Goal: Transaction & Acquisition: Purchase product/service

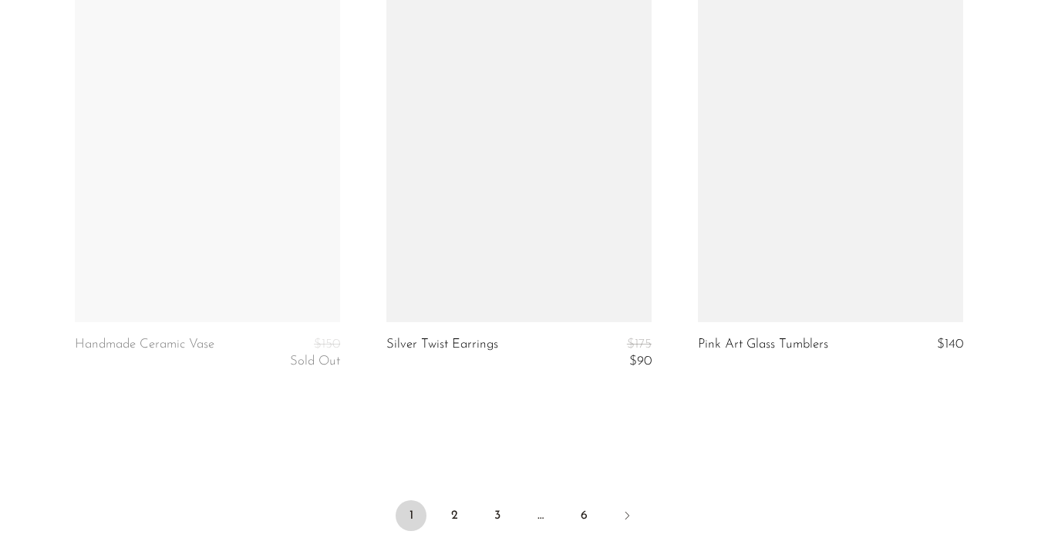
scroll to position [5322, 0]
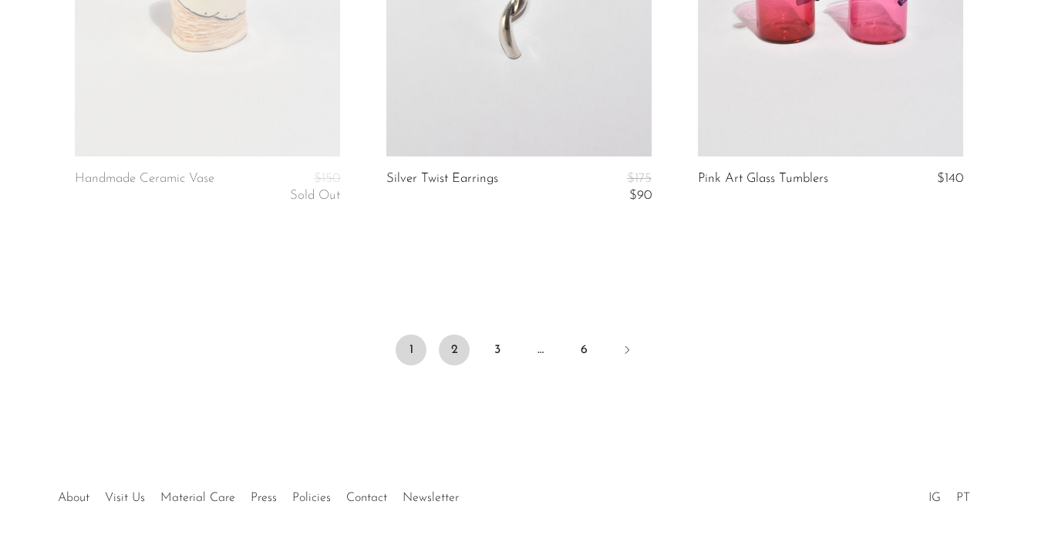
click at [457, 343] on link "2" at bounding box center [454, 350] width 31 height 31
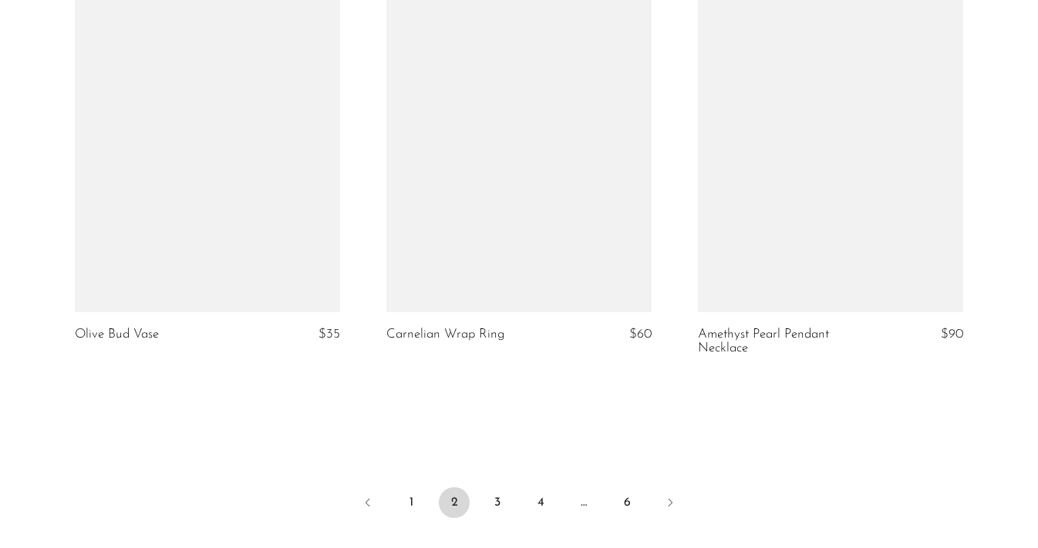
scroll to position [5202, 0]
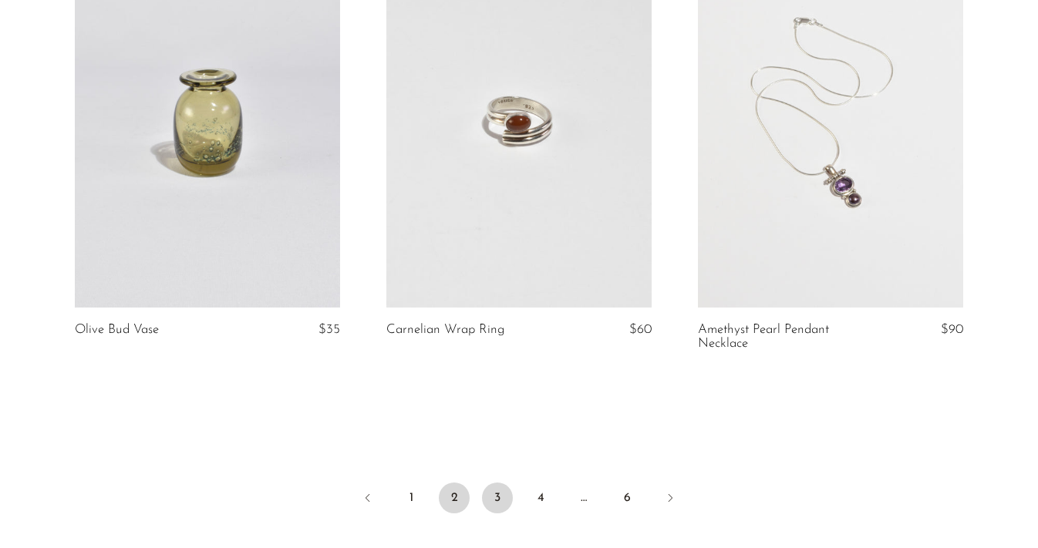
click at [497, 488] on link "3" at bounding box center [497, 498] width 31 height 31
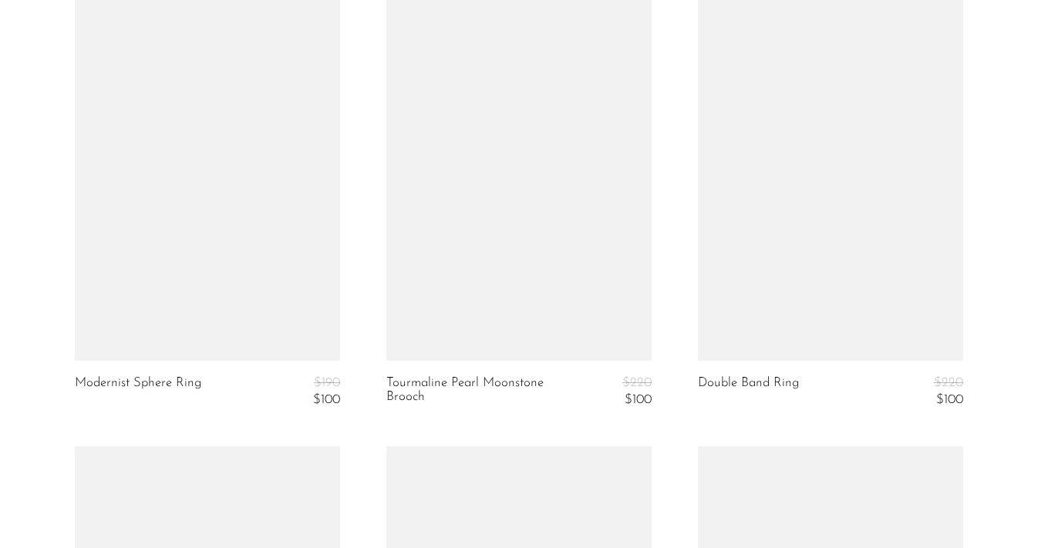
scroll to position [4196, 0]
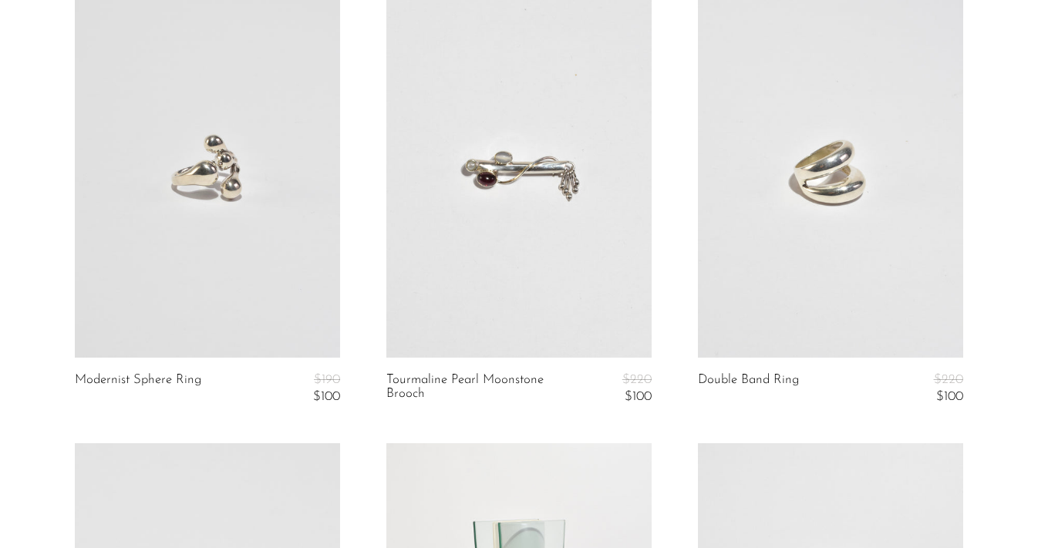
click at [490, 221] on link at bounding box center [518, 172] width 265 height 371
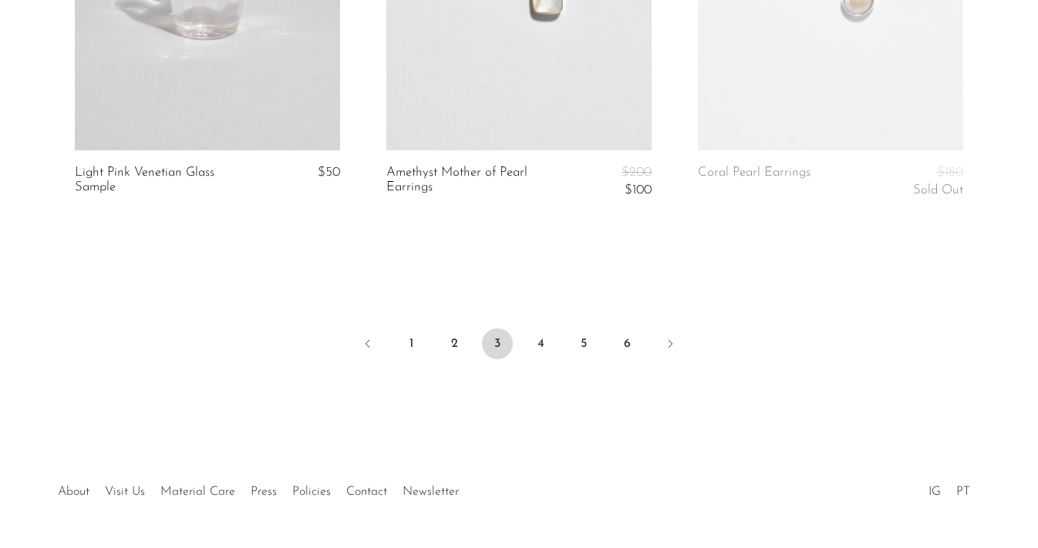
scroll to position [5318, 0]
click at [540, 341] on link "4" at bounding box center [540, 342] width 31 height 31
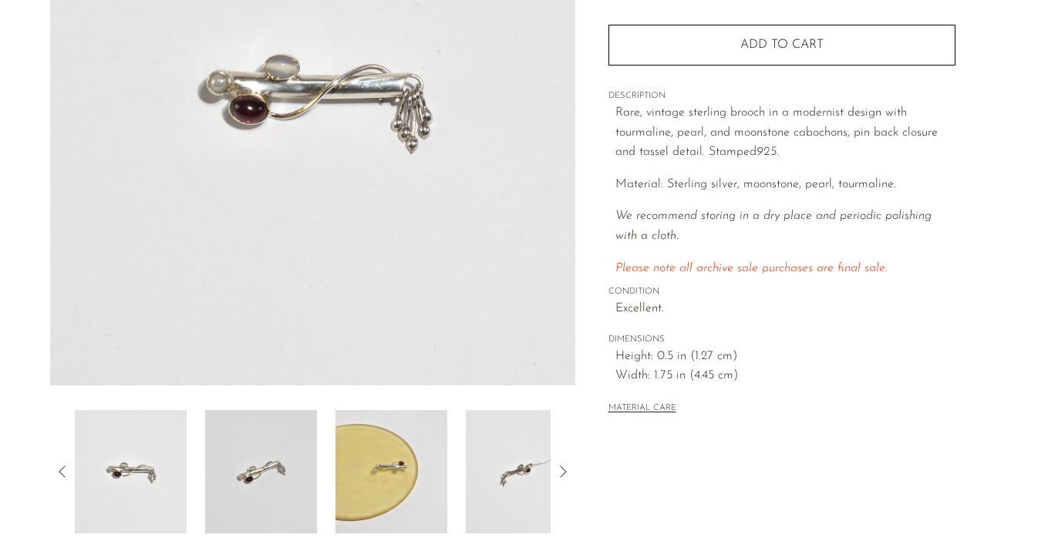
scroll to position [358, 0]
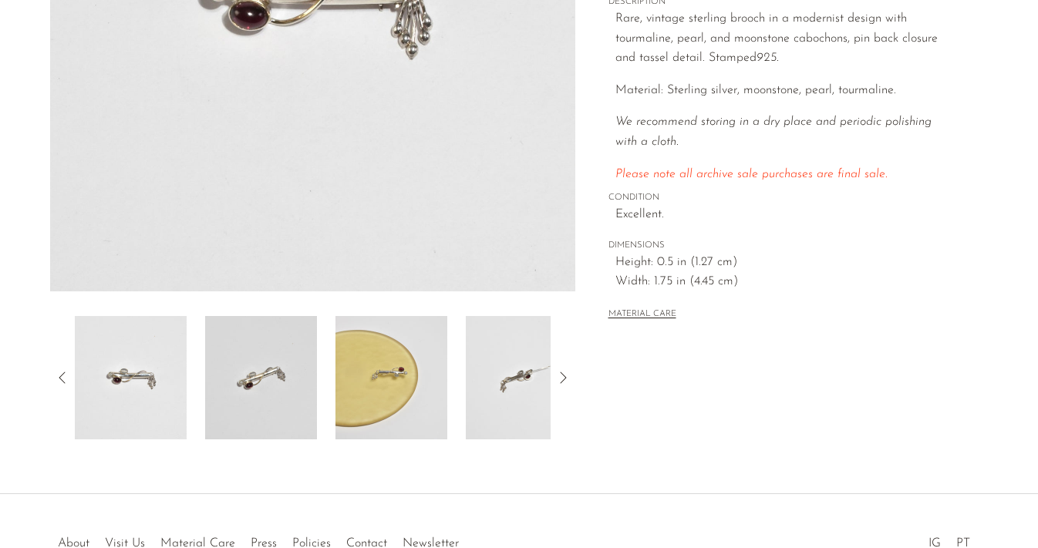
click at [278, 366] on img at bounding box center [261, 377] width 112 height 123
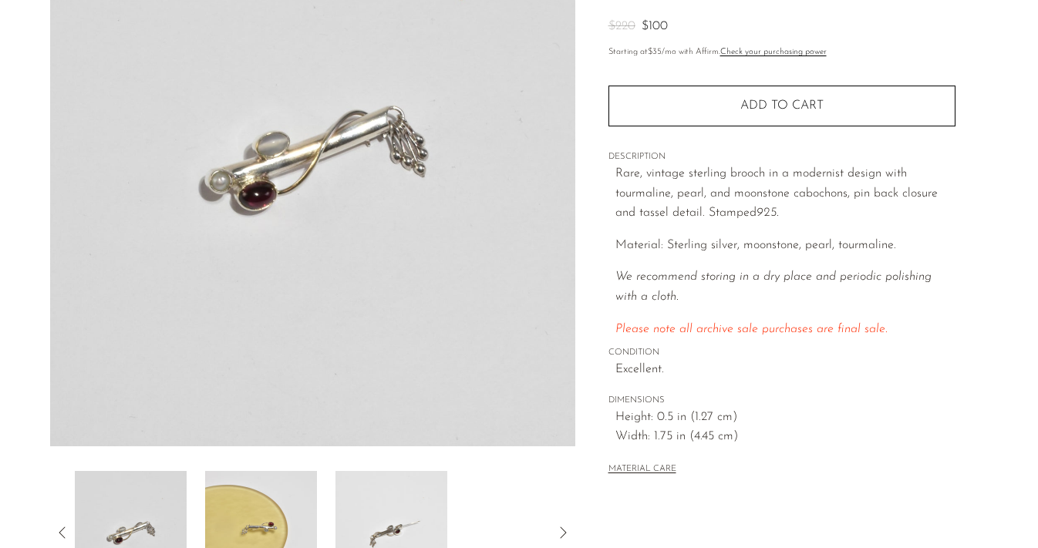
scroll to position [207, 0]
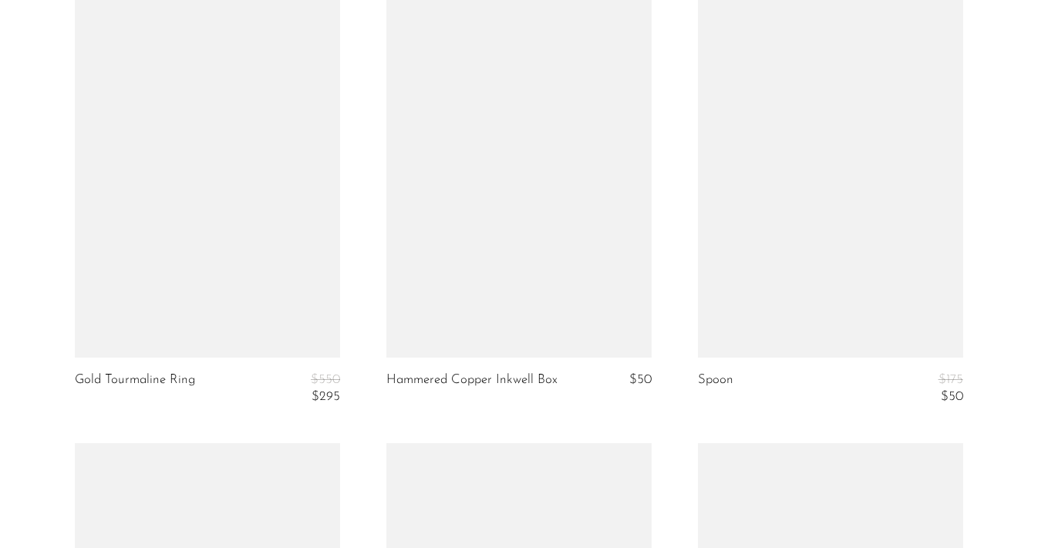
scroll to position [4277, 0]
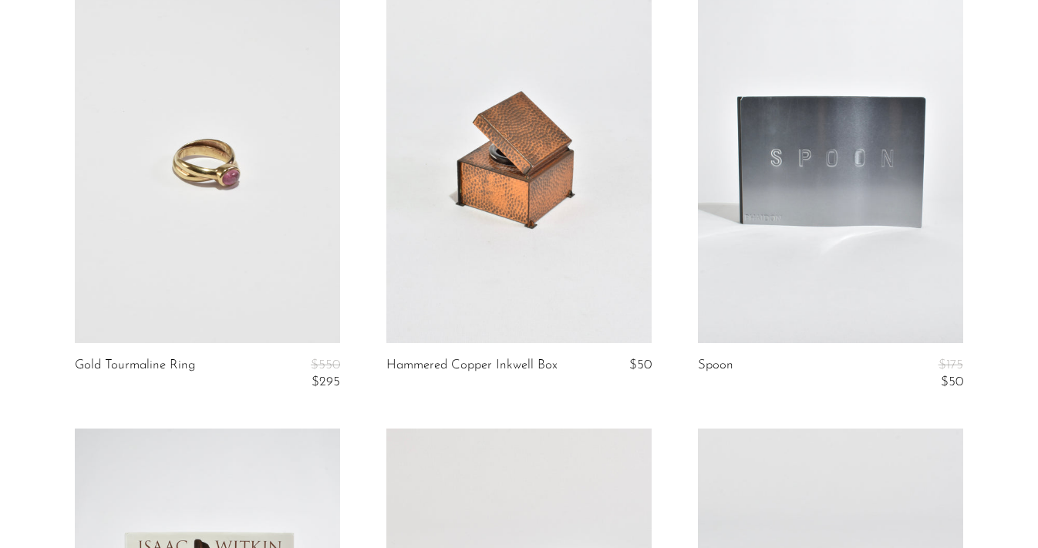
click at [440, 269] on link at bounding box center [518, 156] width 265 height 371
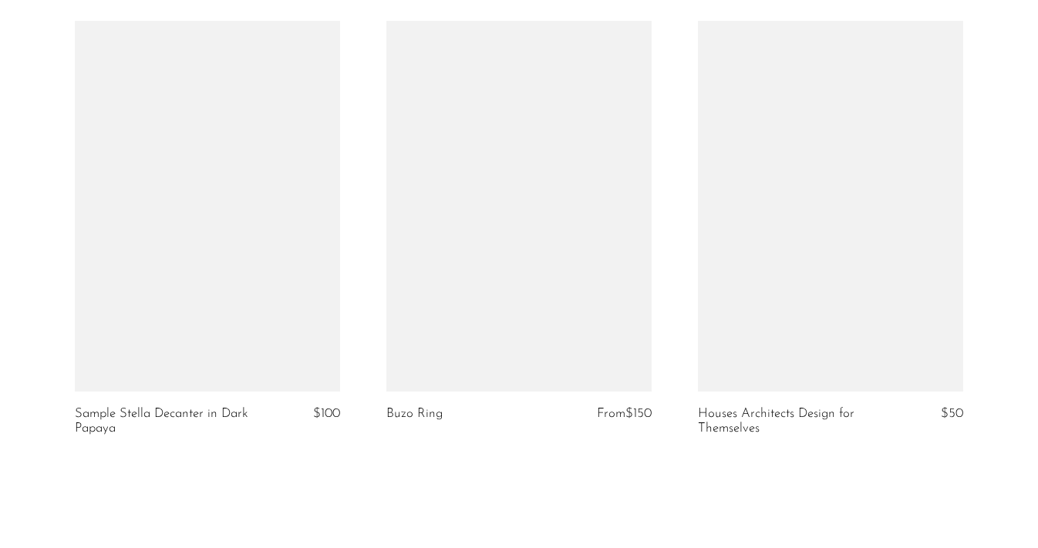
scroll to position [5276, 0]
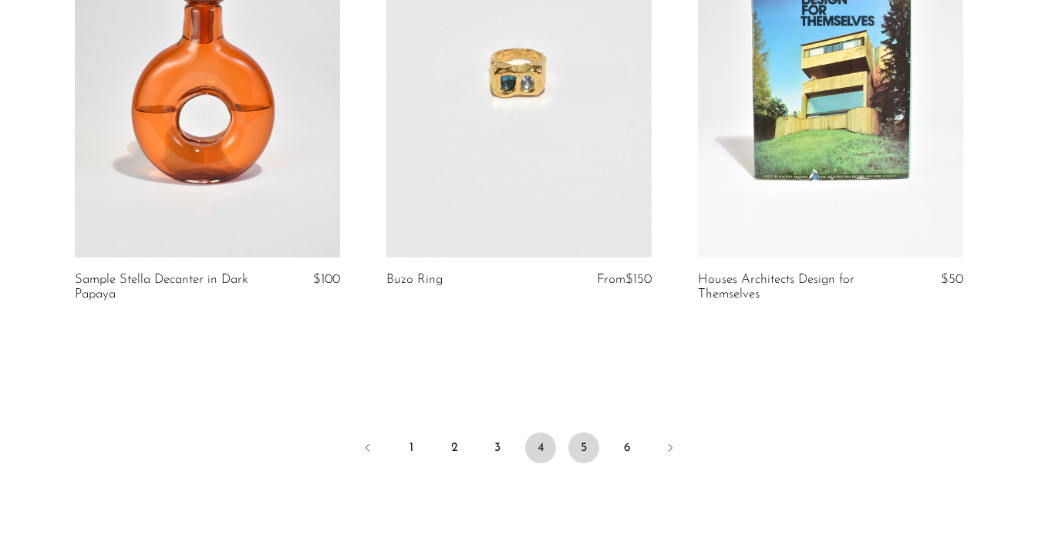
click at [575, 445] on link "5" at bounding box center [583, 448] width 31 height 31
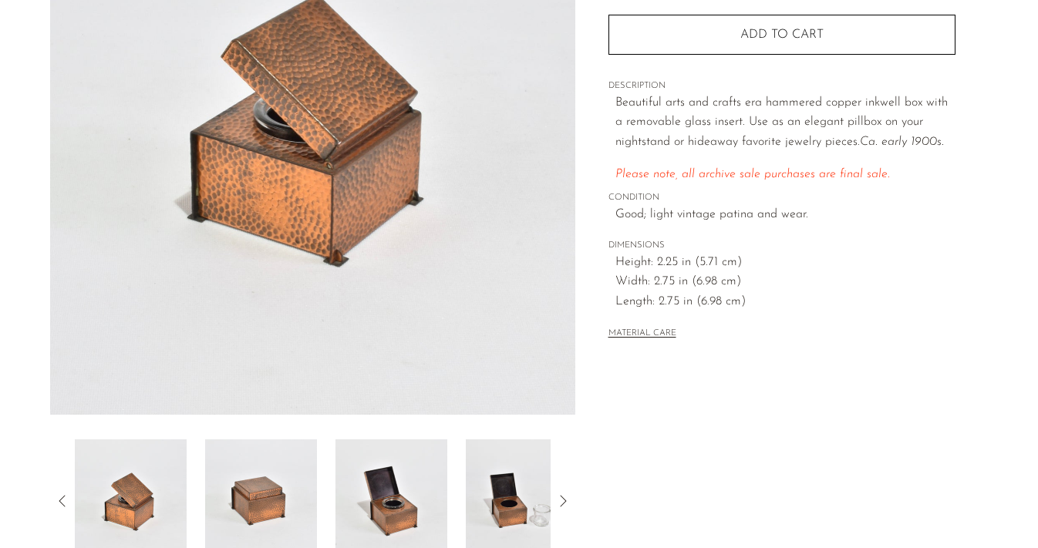
scroll to position [268, 0]
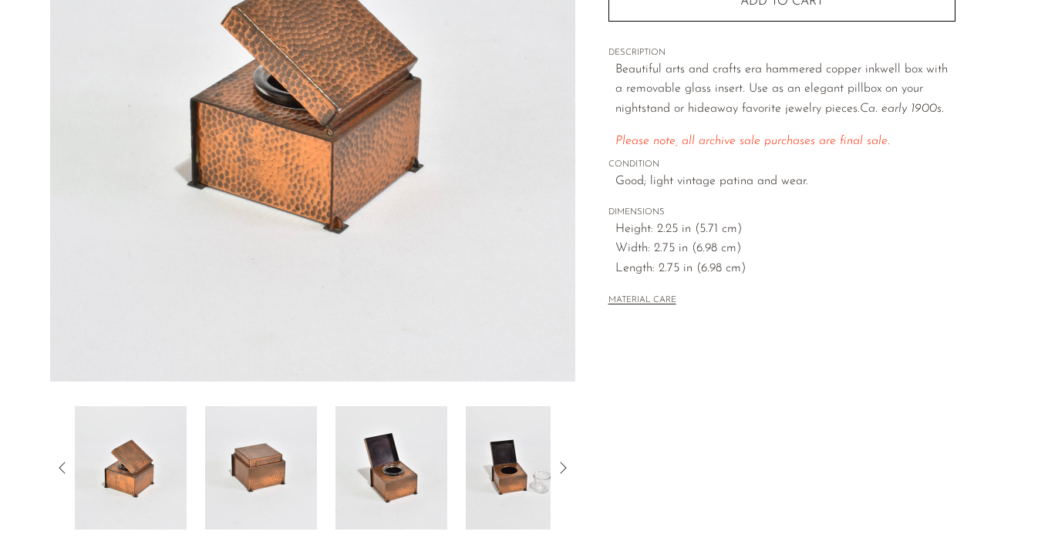
click at [388, 461] on img at bounding box center [391, 467] width 112 height 123
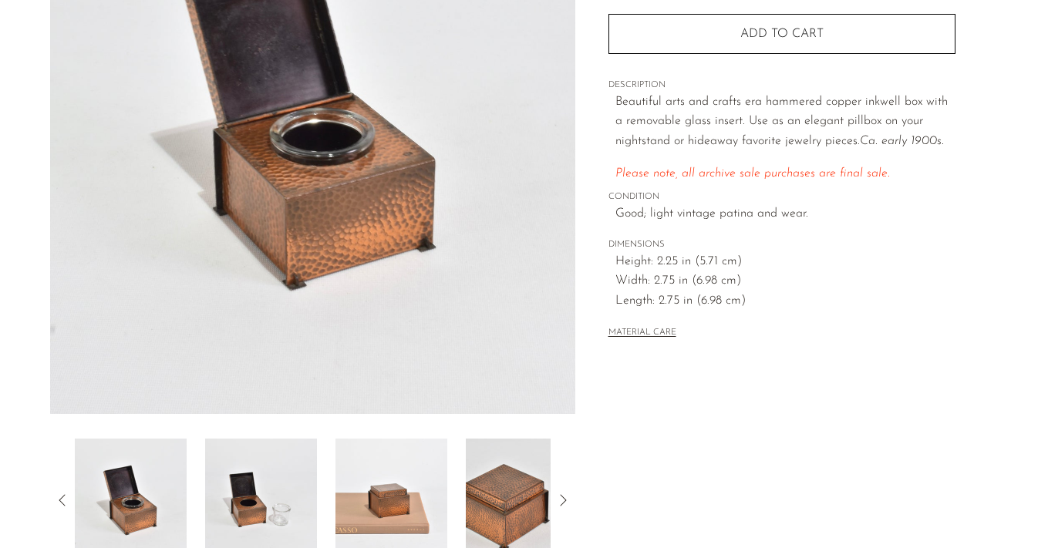
scroll to position [237, 0]
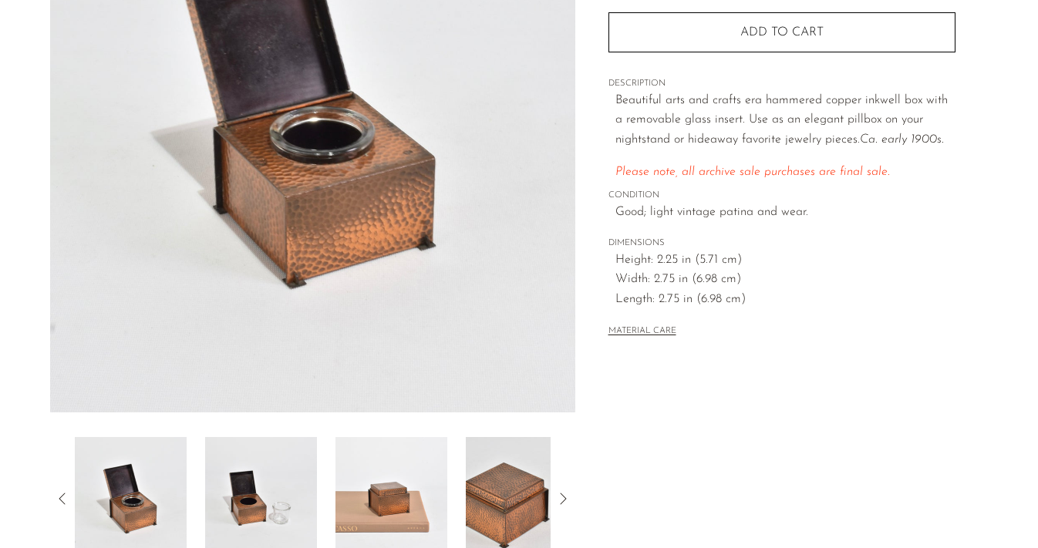
click at [564, 498] on icon at bounding box center [563, 499] width 19 height 19
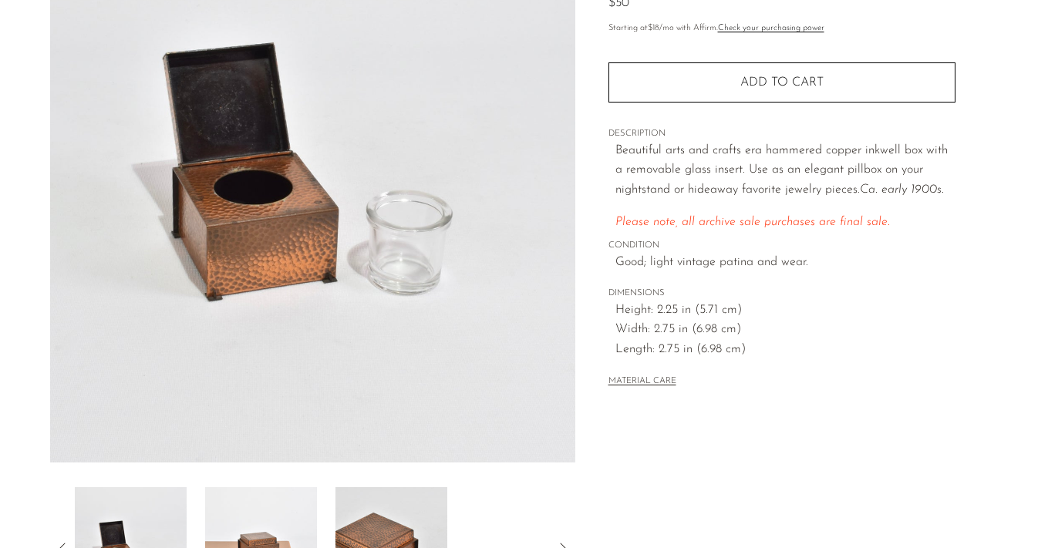
scroll to position [251, 0]
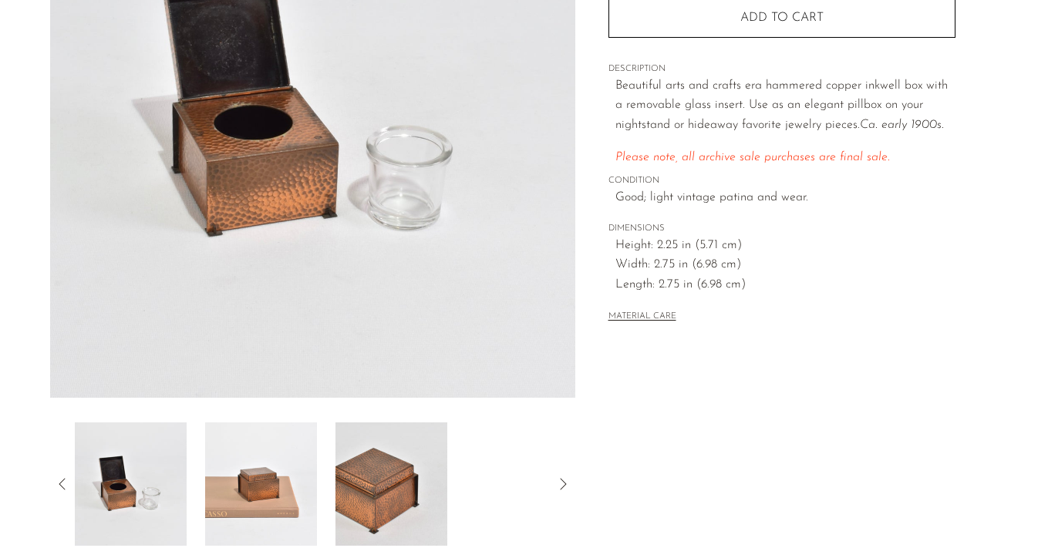
click at [130, 467] on img at bounding box center [131, 484] width 112 height 123
click at [257, 474] on img at bounding box center [261, 484] width 112 height 123
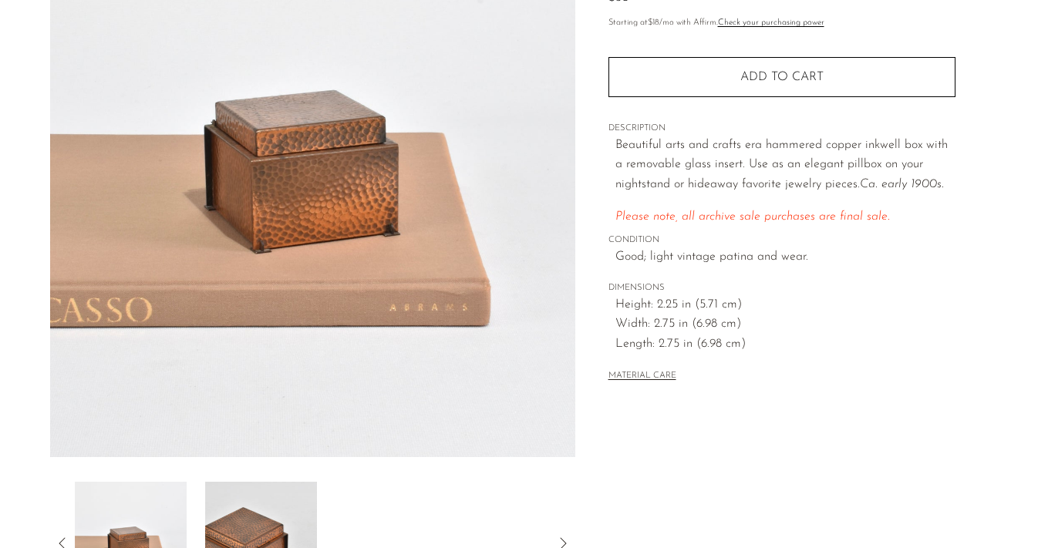
scroll to position [182, 0]
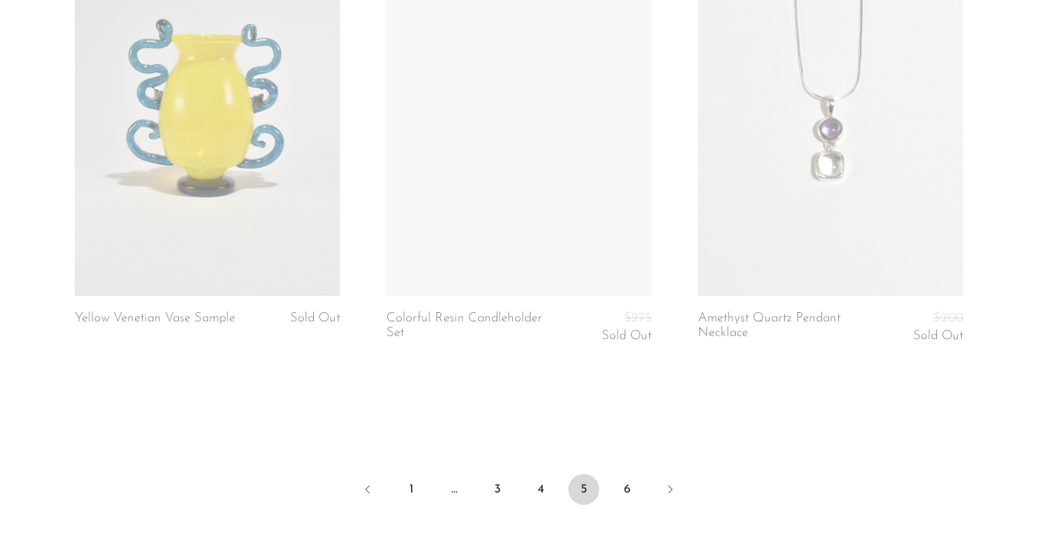
scroll to position [5218, 0]
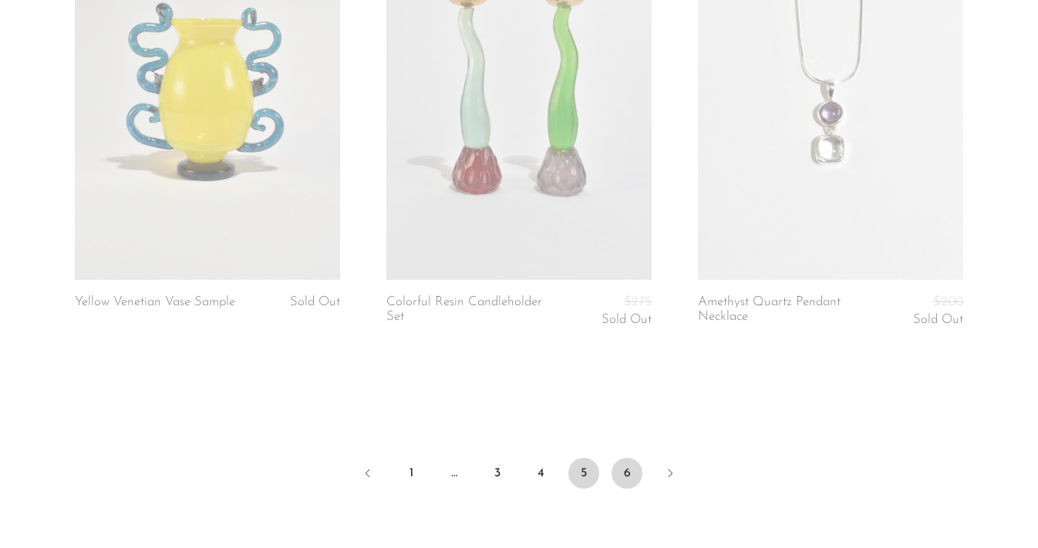
click at [627, 459] on link "6" at bounding box center [627, 473] width 31 height 31
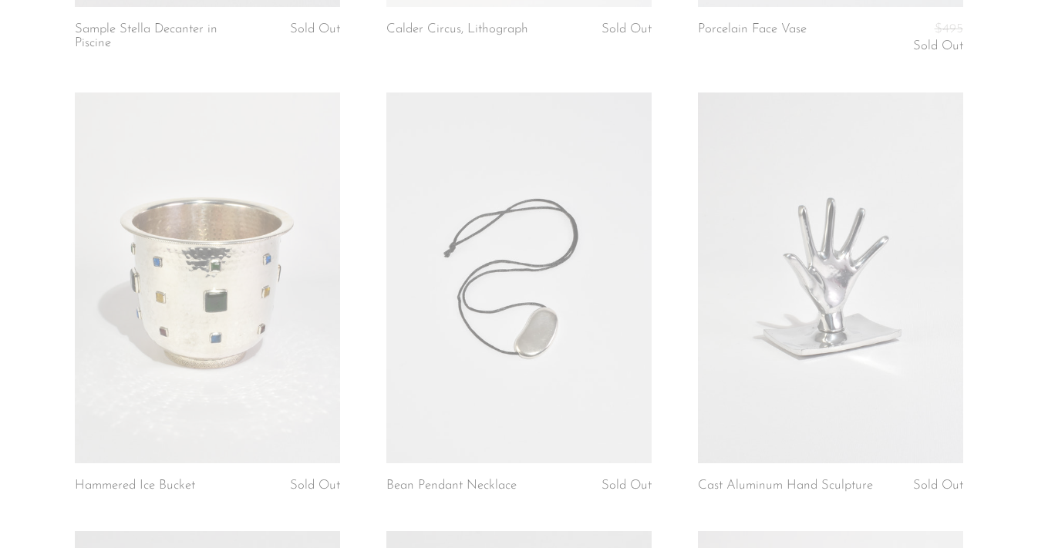
scroll to position [1971, 0]
